Goal: Navigation & Orientation: Find specific page/section

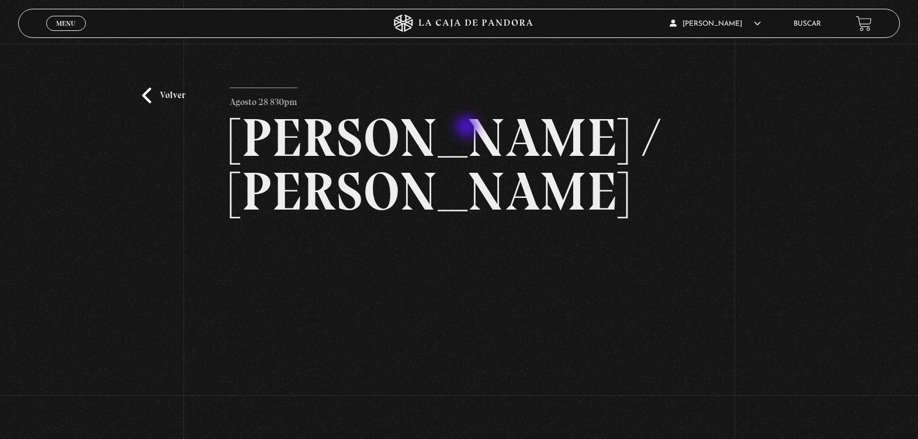
scroll to position [58, 0]
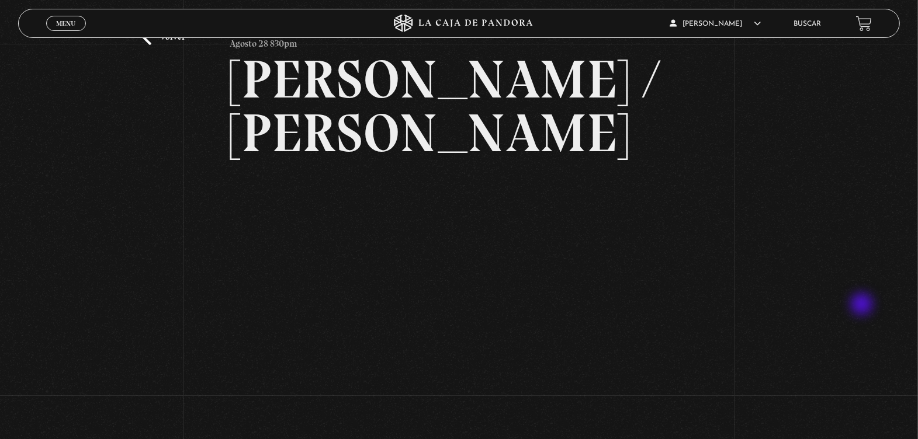
click at [863, 306] on div "Volver Agosto 28 830pm Trump / Maduro" at bounding box center [459, 221] width 918 height 473
click at [891, 271] on div "Volver Agosto 28 830pm Trump / Maduro" at bounding box center [459, 221] width 918 height 473
click at [56, 25] on span "Menu" at bounding box center [65, 23] width 19 height 7
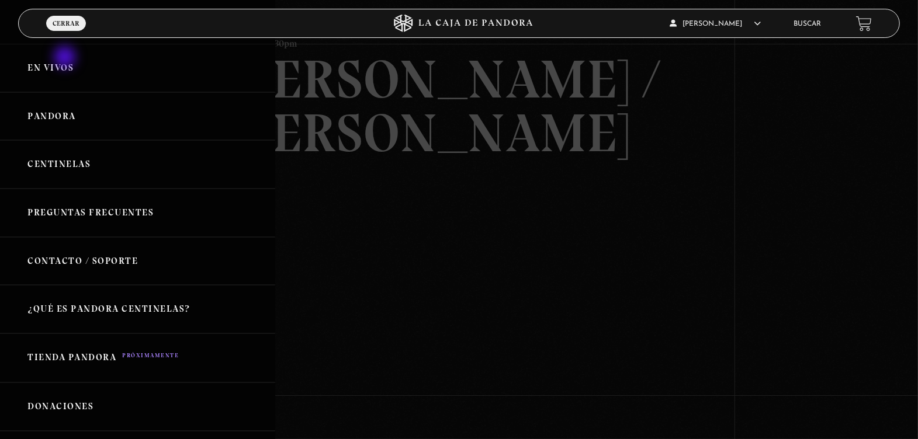
click at [66, 58] on link "En vivos" at bounding box center [137, 68] width 275 height 49
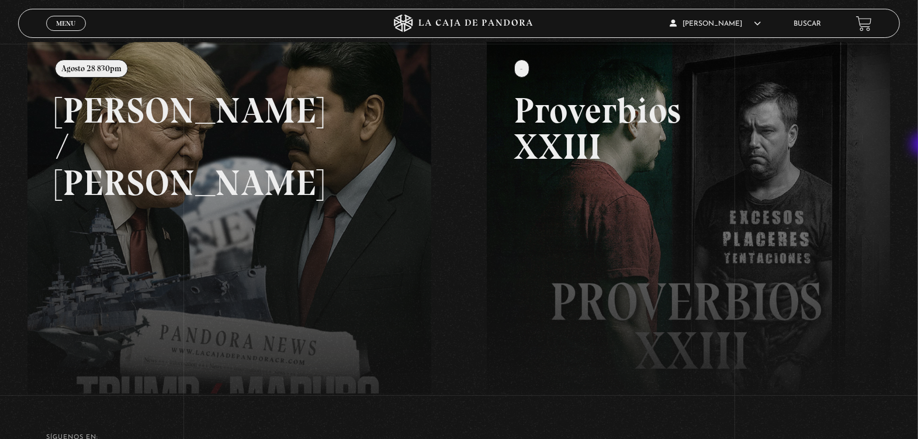
scroll to position [154, 0]
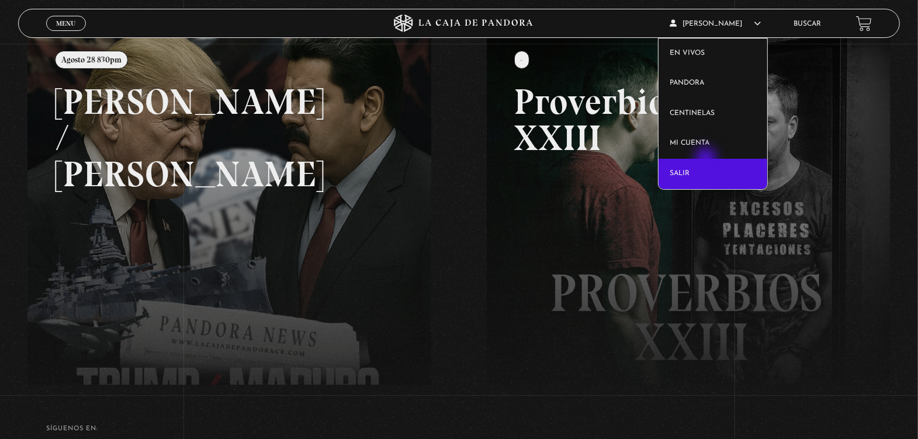
click at [707, 160] on link "Salir" at bounding box center [713, 174] width 109 height 30
